Goal: Transaction & Acquisition: Purchase product/service

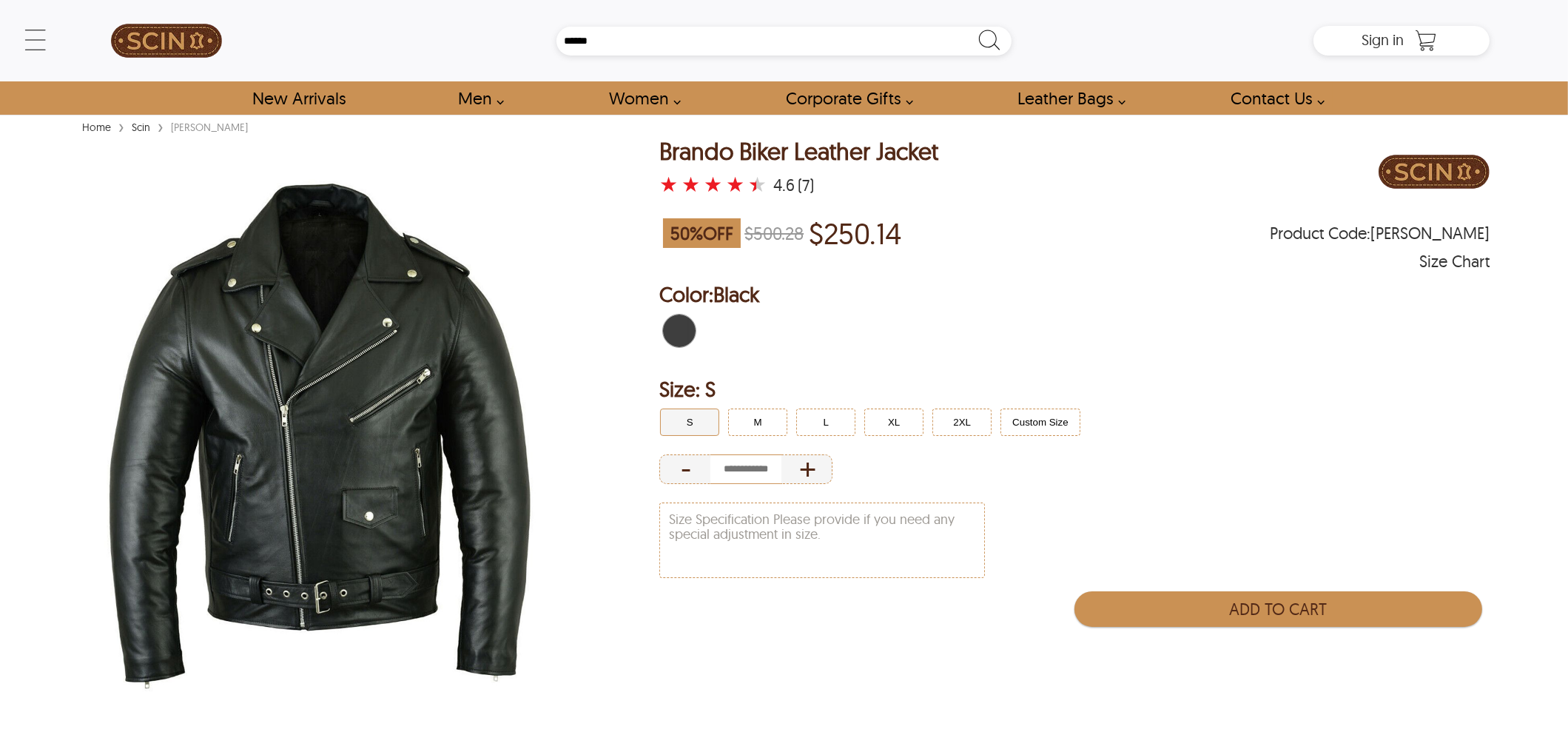
click at [745, 459] on input "number" at bounding box center [745, 469] width 71 height 30
click at [821, 478] on div "+" at bounding box center [806, 469] width 51 height 30
type input "*"
click at [1239, 605] on button "Add to Cart" at bounding box center [1278, 609] width 408 height 36
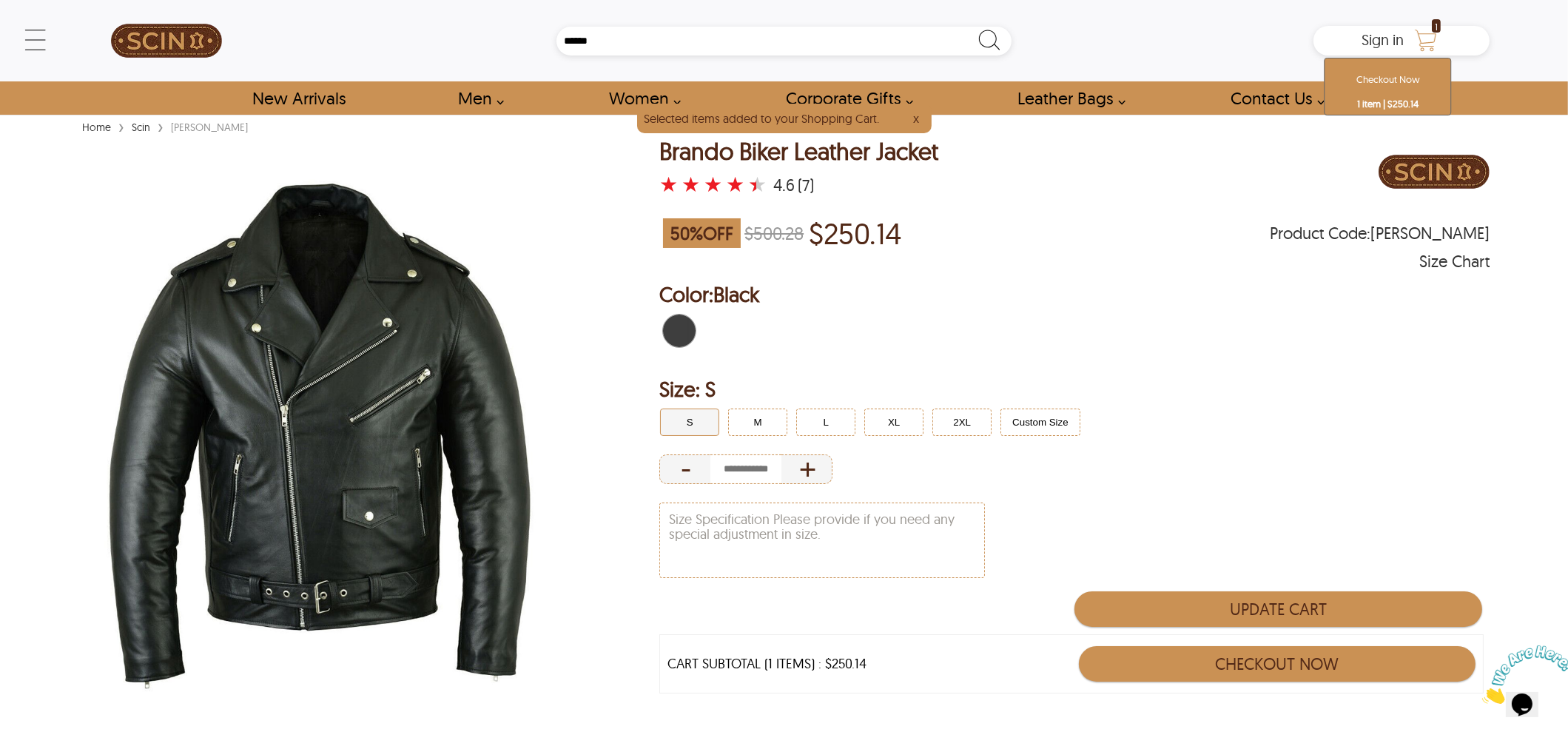
click at [1424, 30] on icon "Shopping Cart" at bounding box center [1426, 41] width 30 height 30
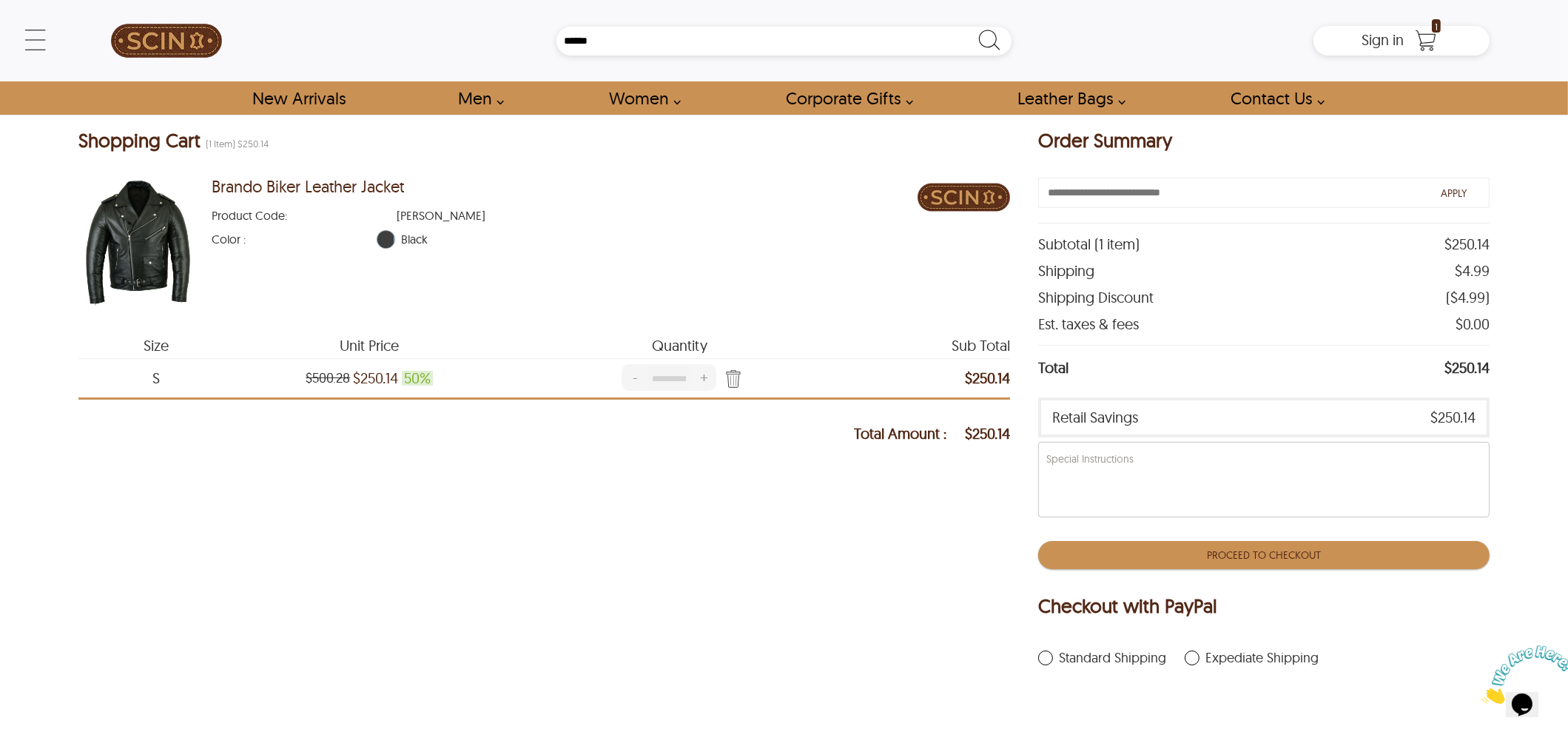
click at [1288, 542] on button "Proceed To Checkout" at bounding box center [1263, 555] width 451 height 28
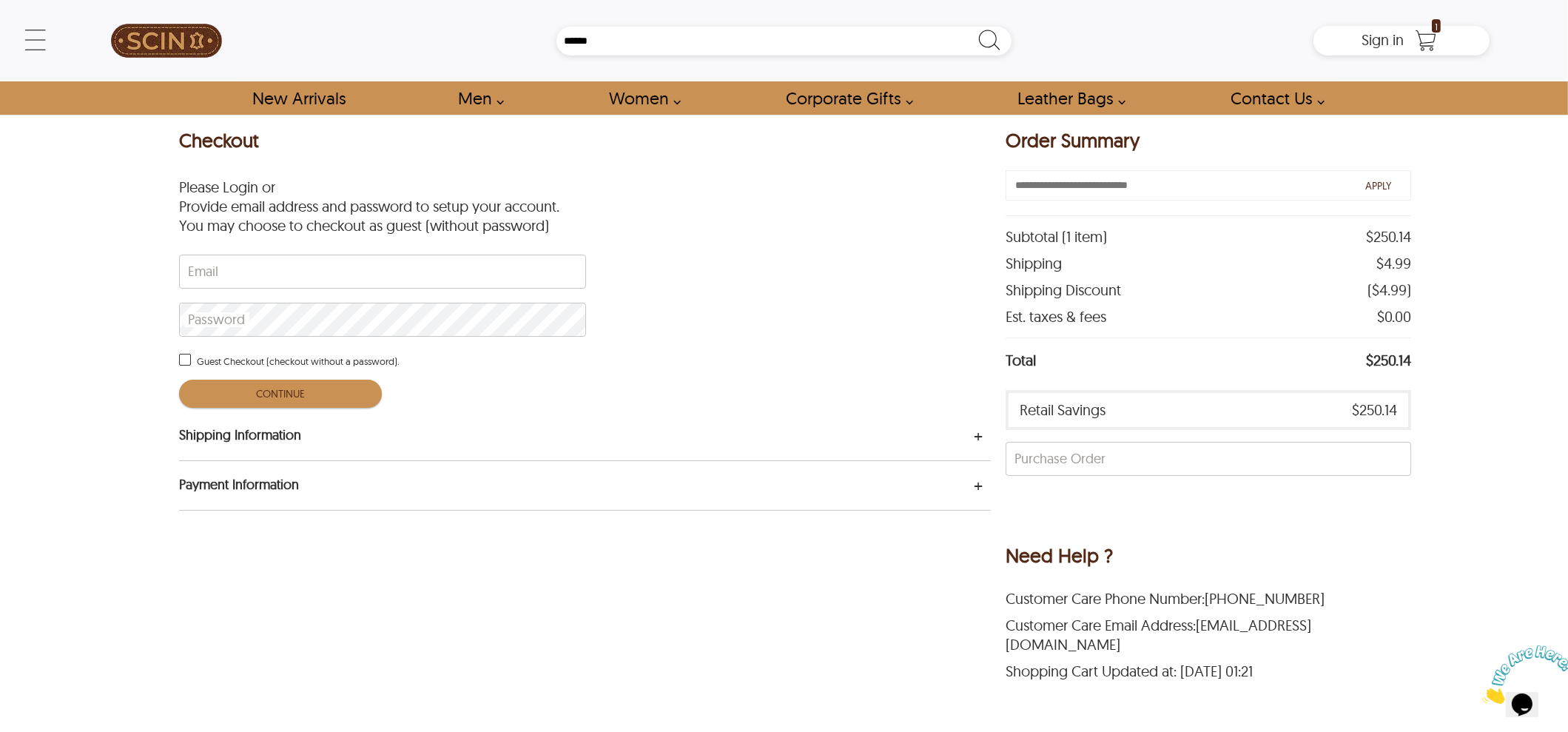
click at [180, 255] on div at bounding box center [180, 255] width 0 height 0
type input "**********"
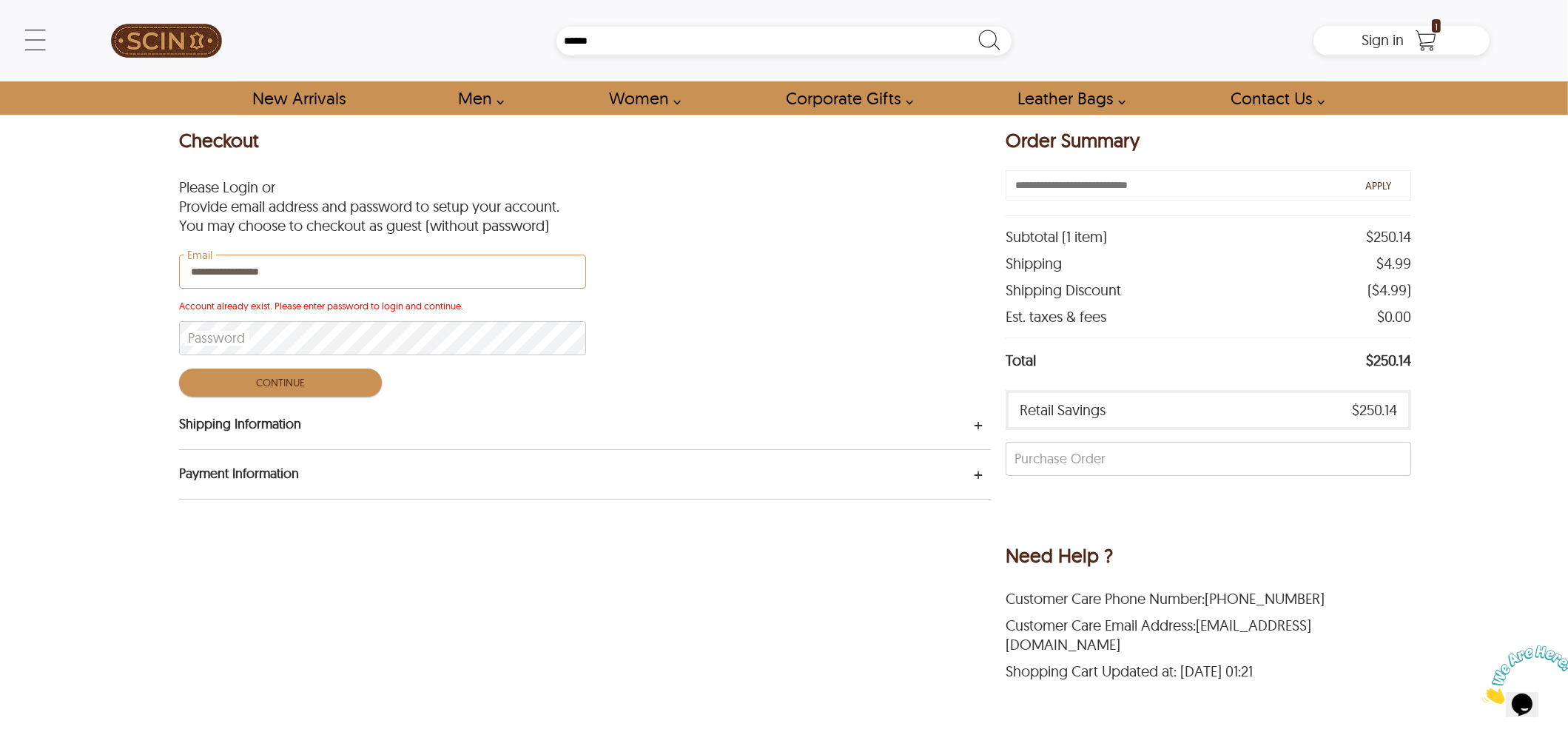
click at [347, 264] on input "**********" at bounding box center [382, 271] width 405 height 33
drag, startPoint x: 809, startPoint y: 237, endPoint x: 781, endPoint y: 255, distance: 33.9
click at [798, 245] on div "**********" at bounding box center [585, 403] width 812 height 562
click at [371, 299] on p "Account already exist. Please enter password to login and continue." at bounding box center [381, 305] width 405 height 15
drag, startPoint x: 284, startPoint y: 300, endPoint x: 485, endPoint y: 310, distance: 200.7
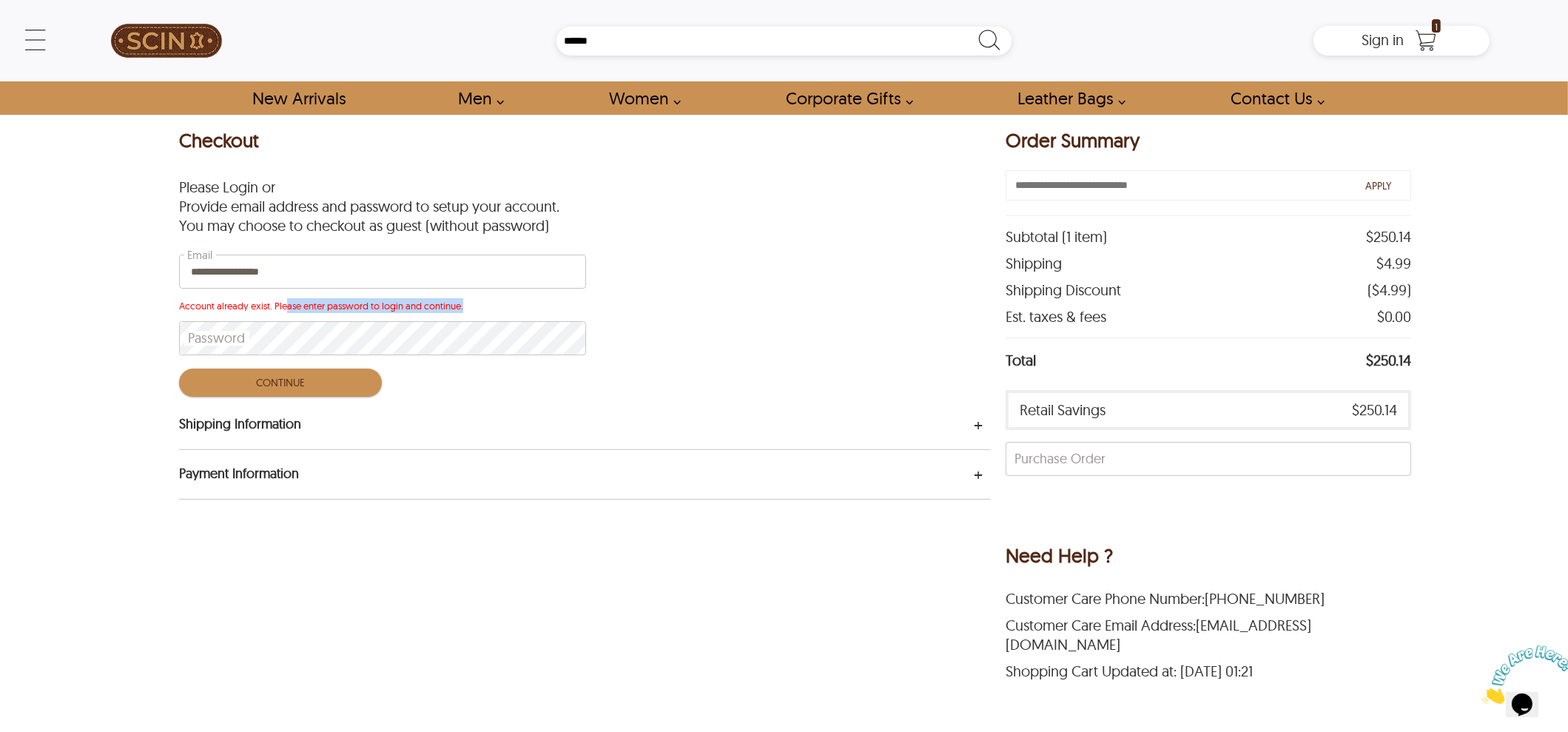
click at [485, 310] on p "Account already exist. Please enter password to login and continue." at bounding box center [381, 305] width 405 height 15
click at [313, 387] on button "CONTINUE" at bounding box center [280, 382] width 203 height 28
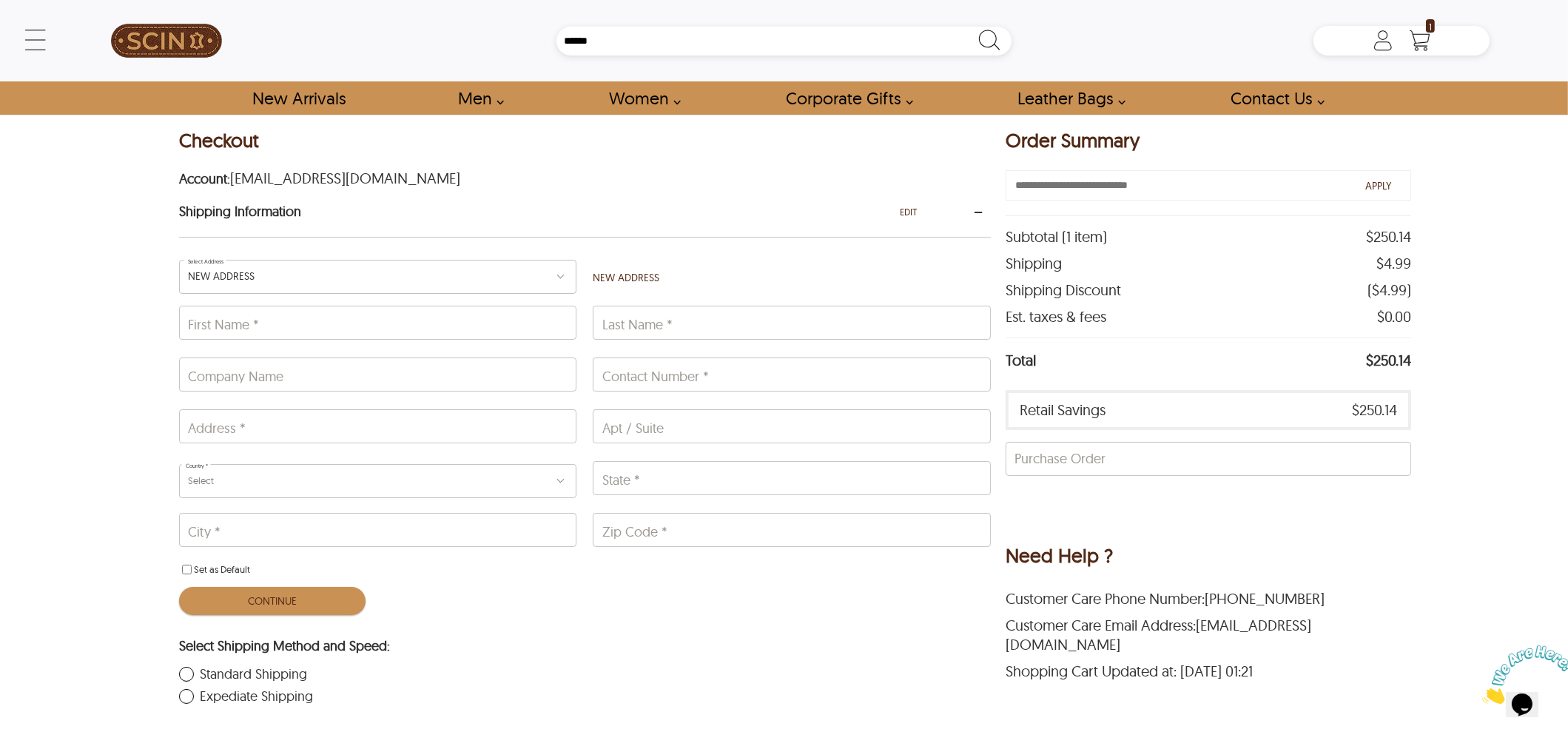
click at [229, 476] on div "Select" at bounding box center [377, 481] width 397 height 34
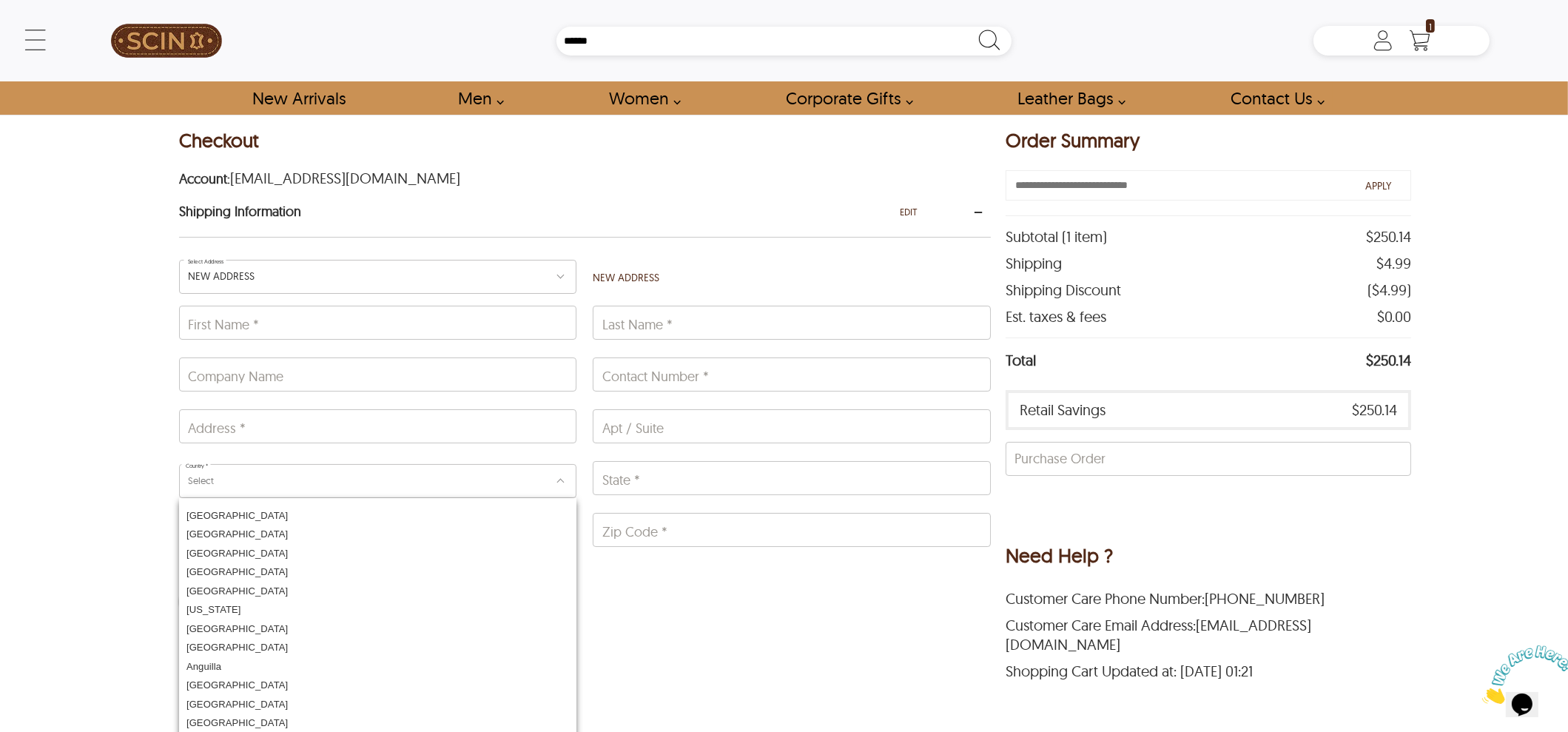
click at [232, 475] on div "Select" at bounding box center [377, 481] width 397 height 34
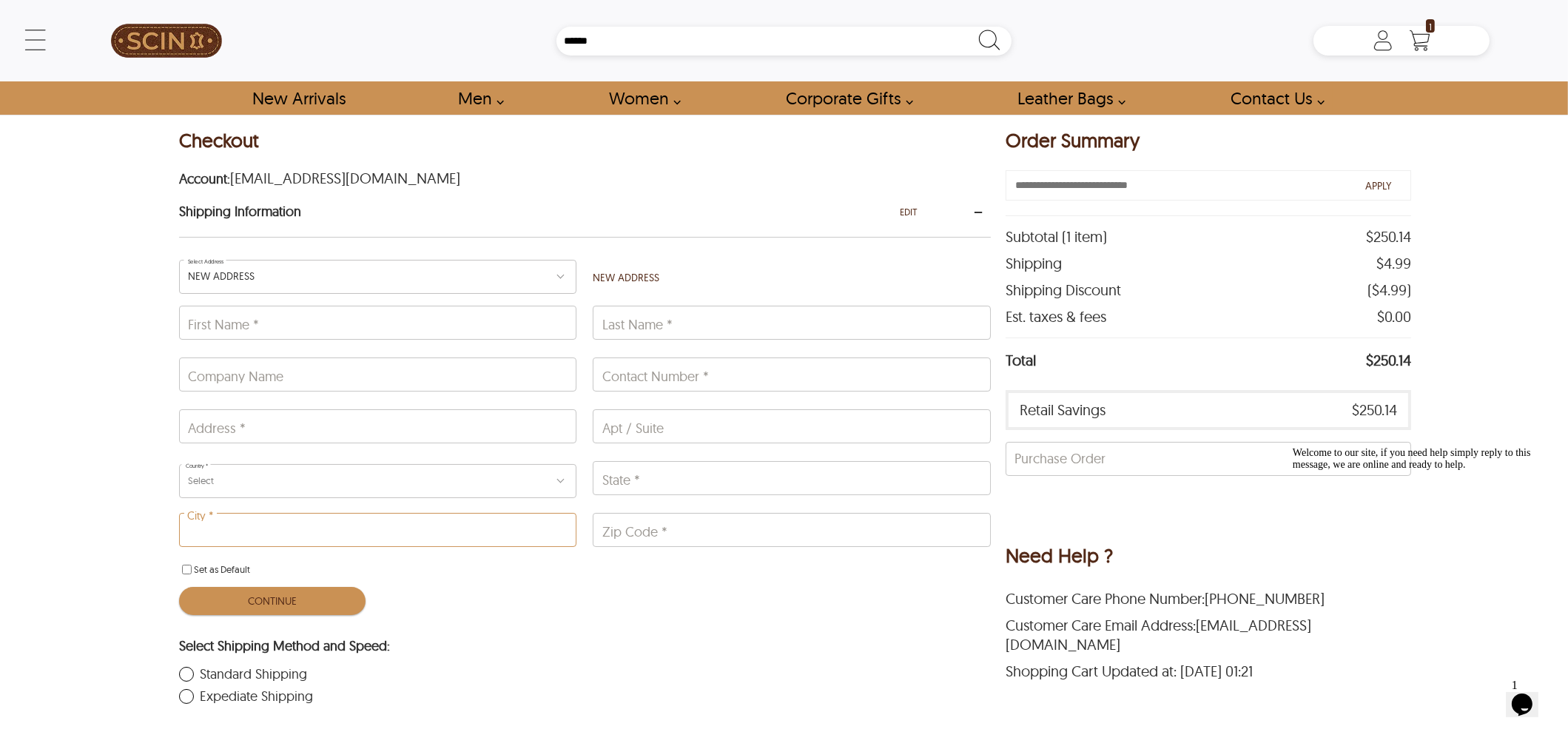
click at [319, 538] on input "City *" at bounding box center [378, 529] width 396 height 33
click at [343, 464] on div "Select" at bounding box center [377, 481] width 397 height 34
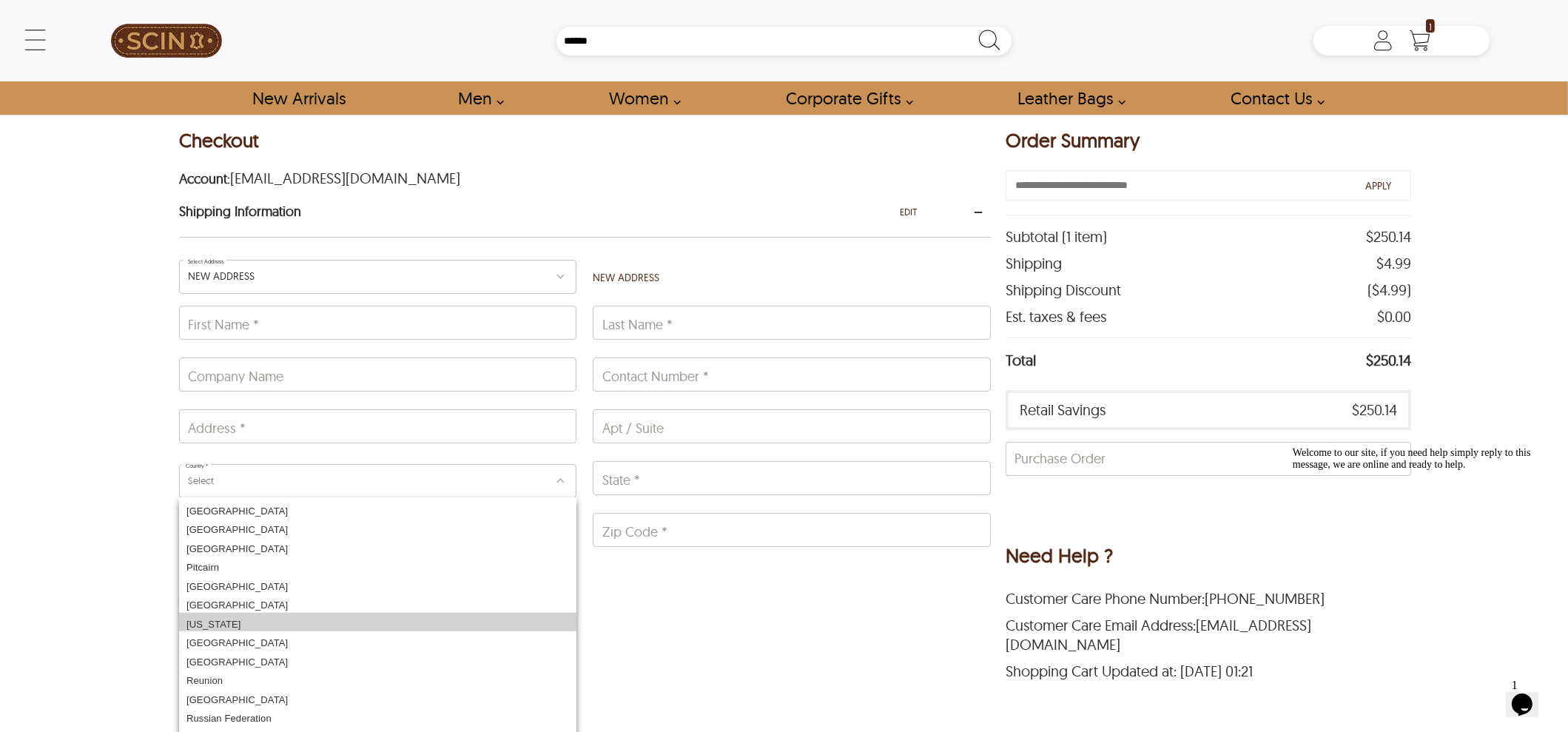
scroll to position [3027, 0]
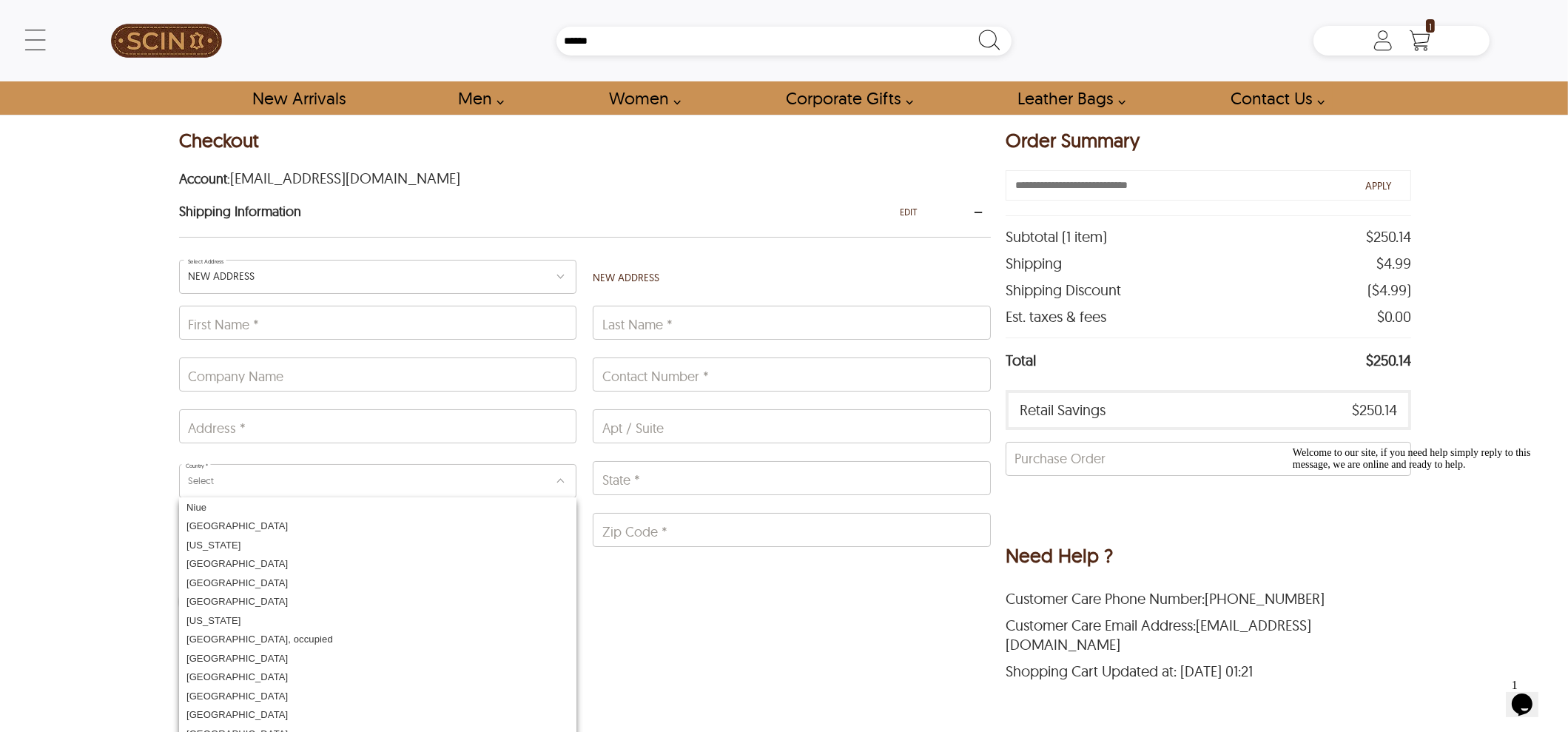
drag, startPoint x: 67, startPoint y: 374, endPoint x: 79, endPoint y: 375, distance: 12.7
click at [67, 374] on div "Checkout Account: [EMAIL_ADDRESS][DOMAIN_NAME] Shipping Information EDIT Select…" at bounding box center [784, 472] width 1568 height 714
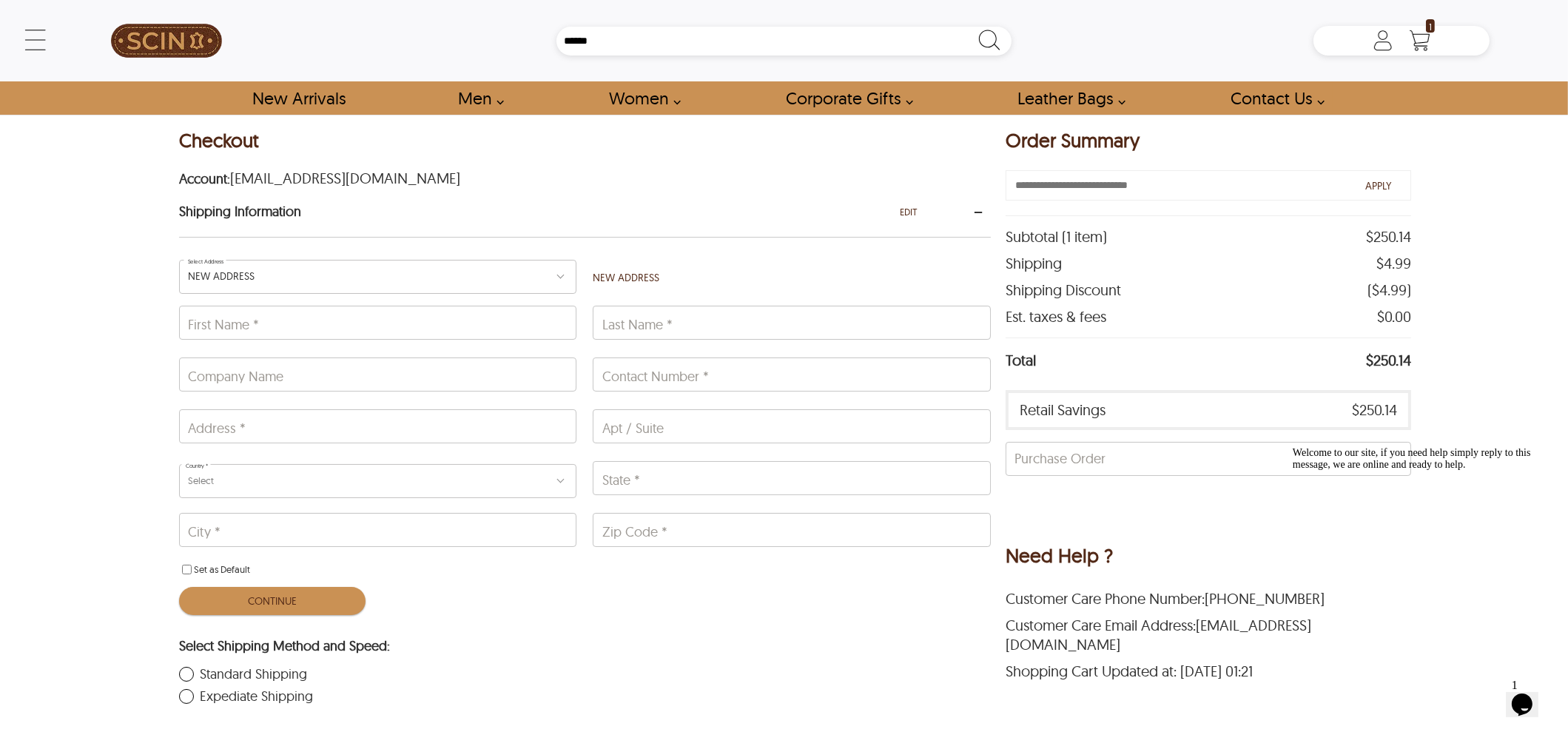
click at [325, 280] on div "NEW ADDRESS" at bounding box center [377, 277] width 397 height 34
click at [134, 340] on div "Checkout Account: [EMAIL_ADDRESS][DOMAIN_NAME] Shipping Information EDIT Select…" at bounding box center [784, 472] width 1568 height 714
